Goal: Task Accomplishment & Management: Complete application form

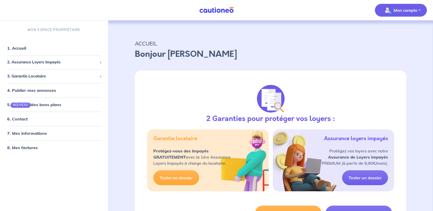
click at [395, 9] on p "Mon compte" at bounding box center [405, 10] width 24 height 6
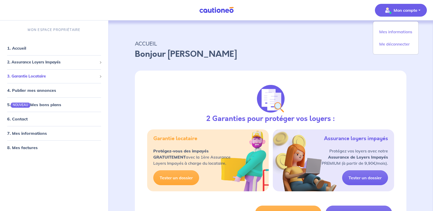
click at [37, 75] on span "3. Garantie Locataire" at bounding box center [52, 76] width 90 height 6
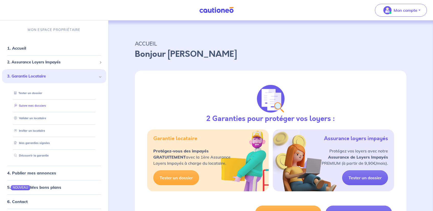
click at [38, 106] on link "Suivre mes dossiers" at bounding box center [29, 106] width 34 height 4
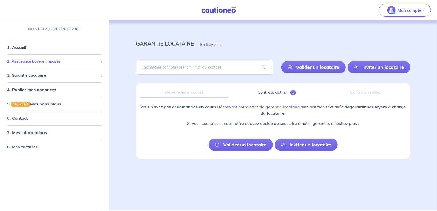
click at [46, 62] on span "2. Assurance Loyers Impayés" at bounding box center [52, 62] width 91 height 6
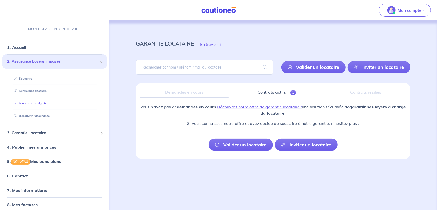
click at [35, 104] on link "Mes contrats signés" at bounding box center [29, 104] width 35 height 4
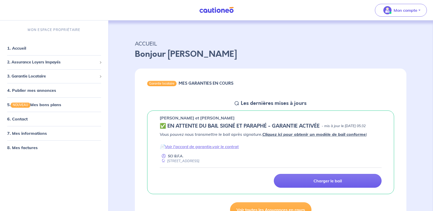
scroll to position [26, 0]
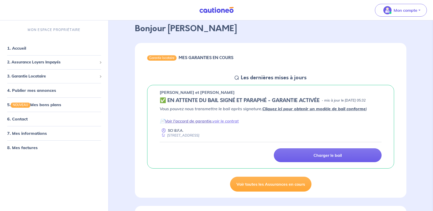
click at [191, 124] on link "Voir l'accord de garantie" at bounding box center [188, 120] width 47 height 5
click at [223, 124] on link "voir le contrat" at bounding box center [225, 120] width 26 height 5
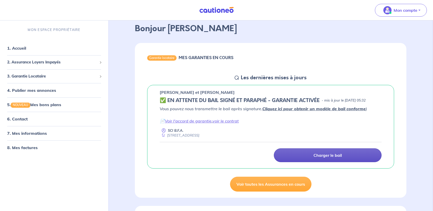
click at [329, 158] on p "Charger le bail" at bounding box center [327, 155] width 28 height 5
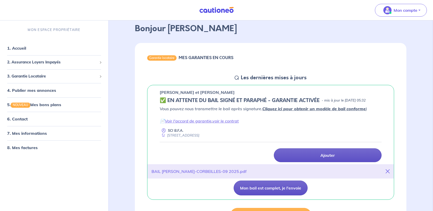
click at [271, 194] on button "Mon bail est complet, je l'envoie" at bounding box center [271, 188] width 74 height 15
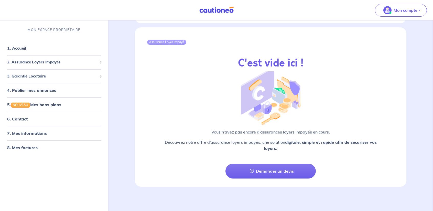
scroll to position [545, 0]
